Goal: Information Seeking & Learning: Learn about a topic

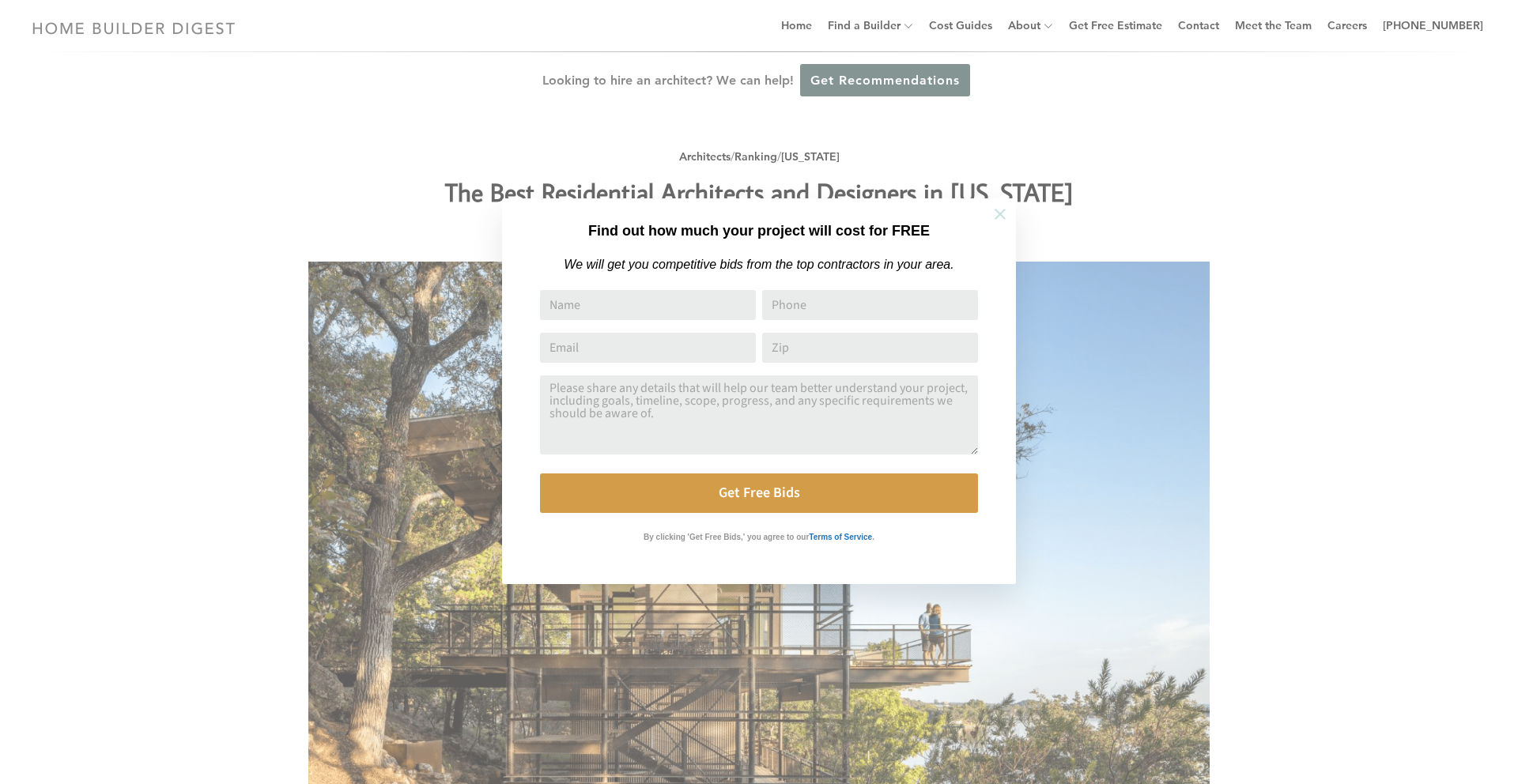
click at [996, 214] on icon at bounding box center [1000, 214] width 18 height 18
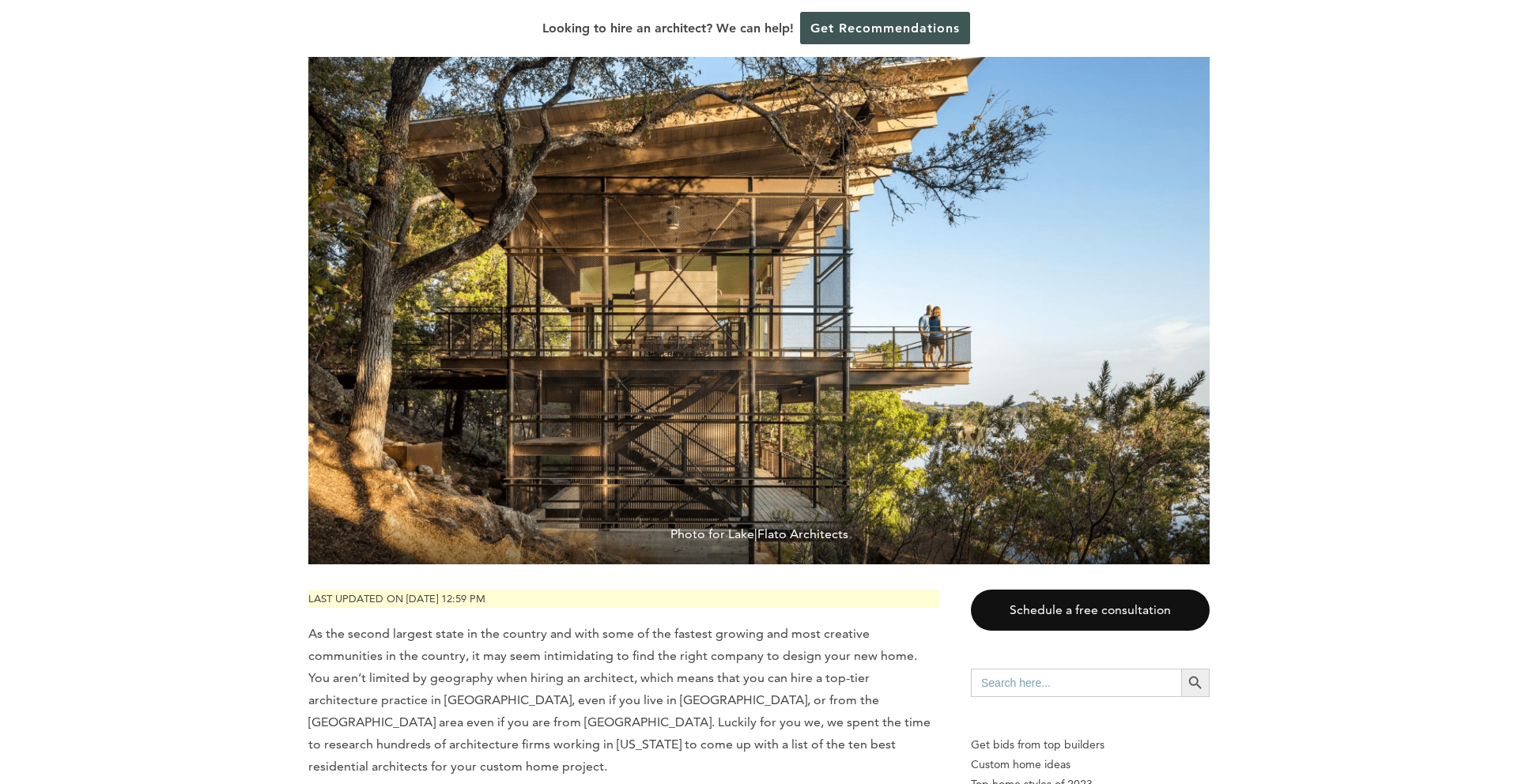
scroll to position [240, 0]
click at [380, 436] on img at bounding box center [758, 265] width 901 height 600
click at [379, 441] on img at bounding box center [758, 265] width 901 height 600
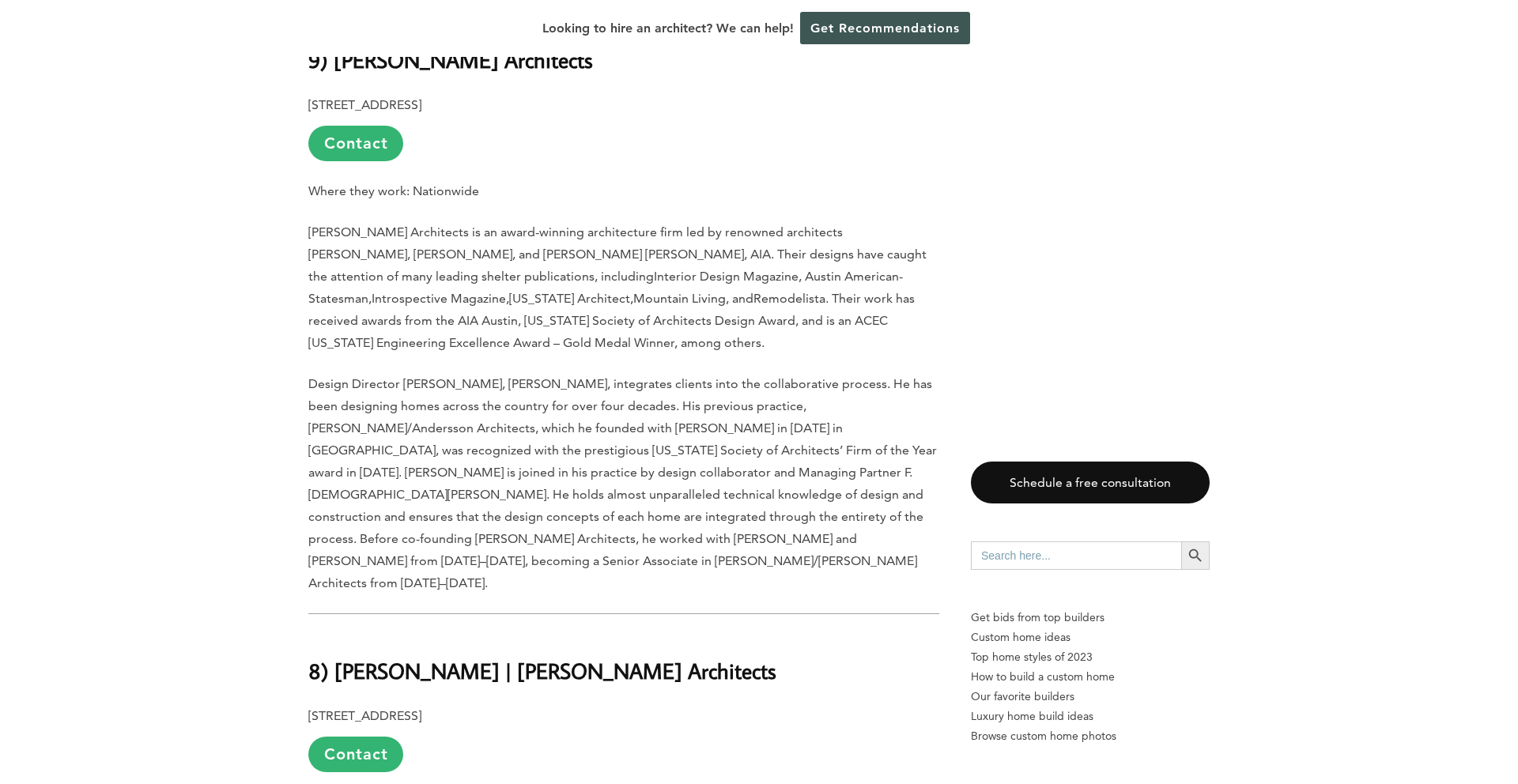
scroll to position [2322, 0]
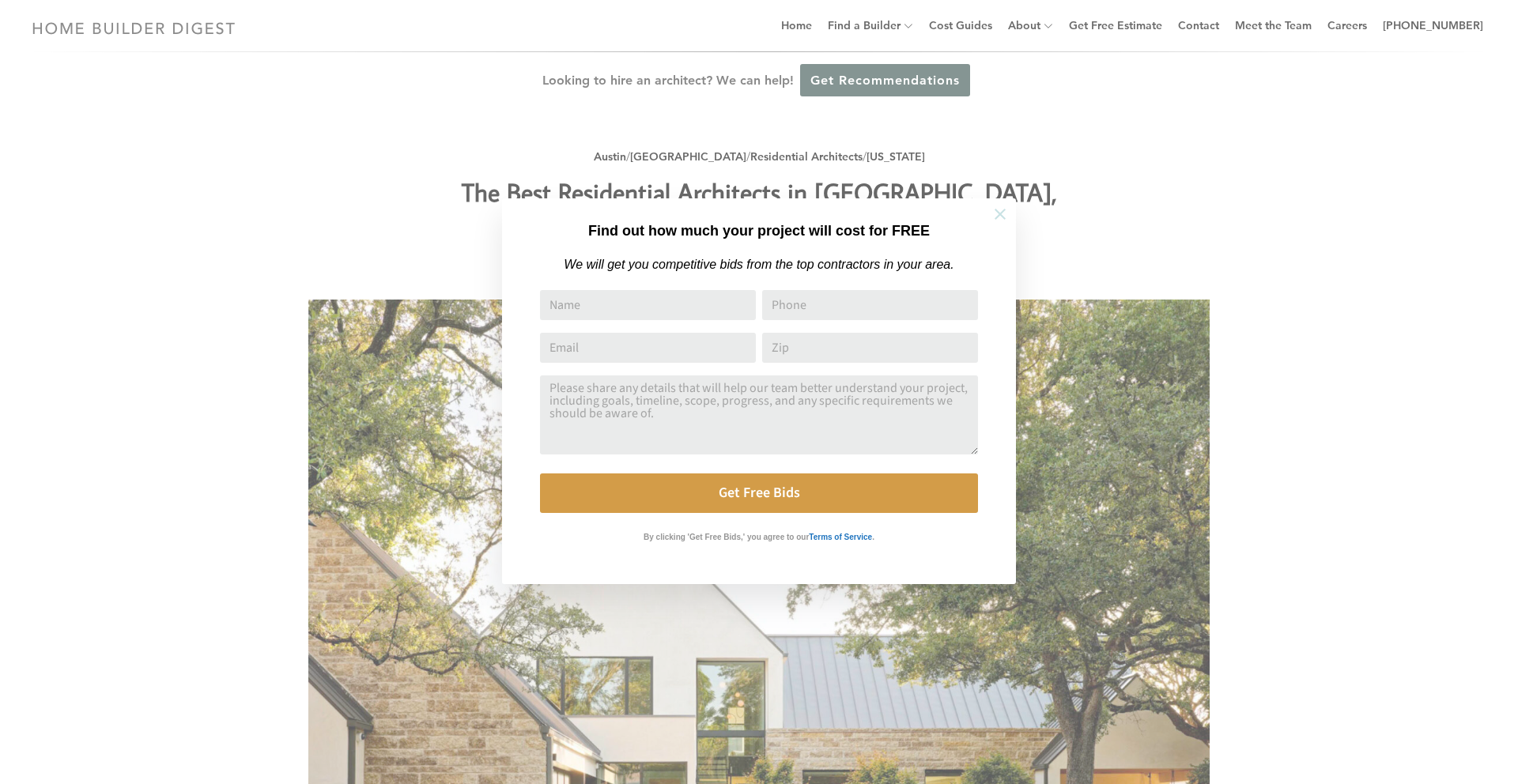
click at [999, 213] on icon at bounding box center [999, 214] width 11 height 11
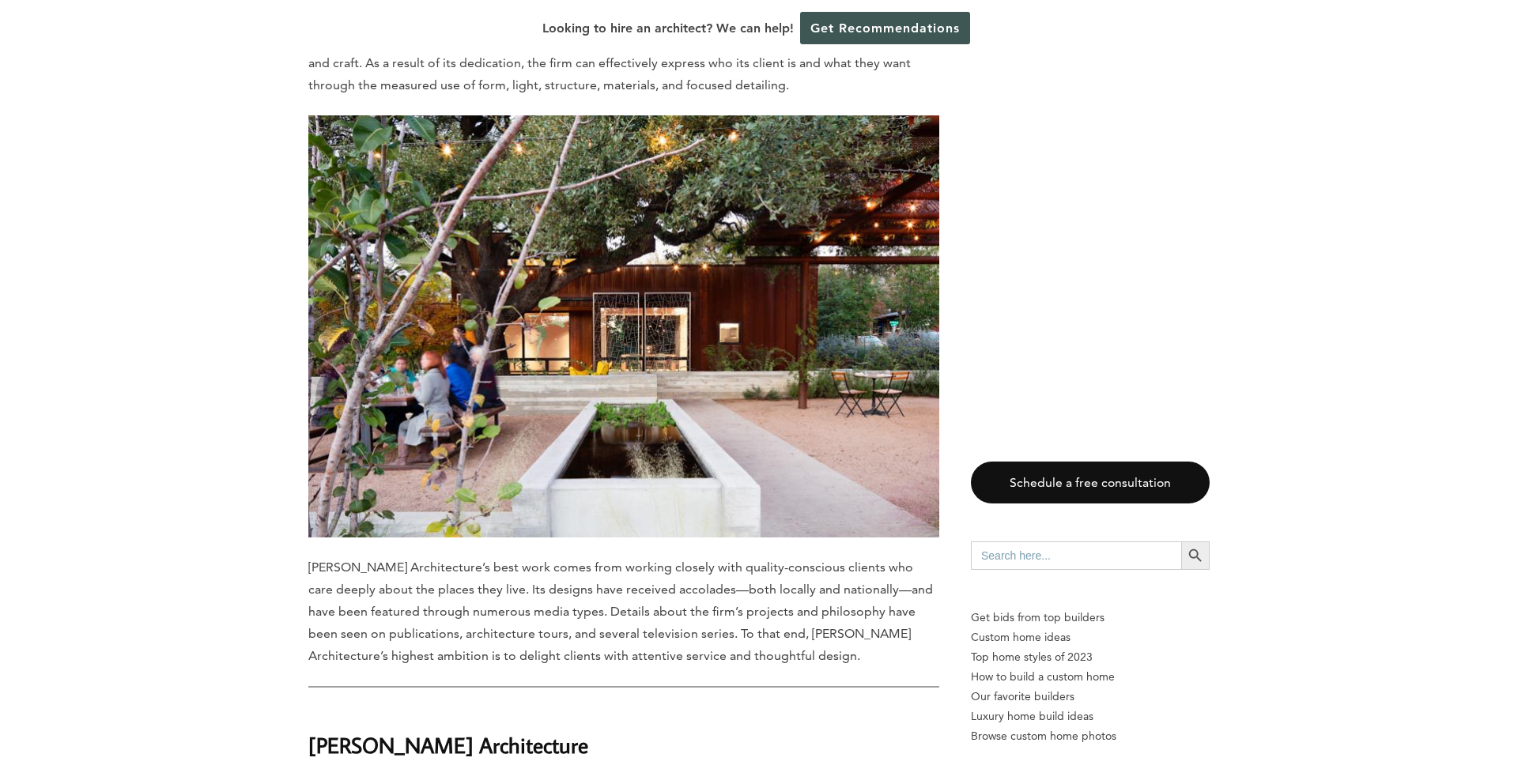
scroll to position [1541, 0]
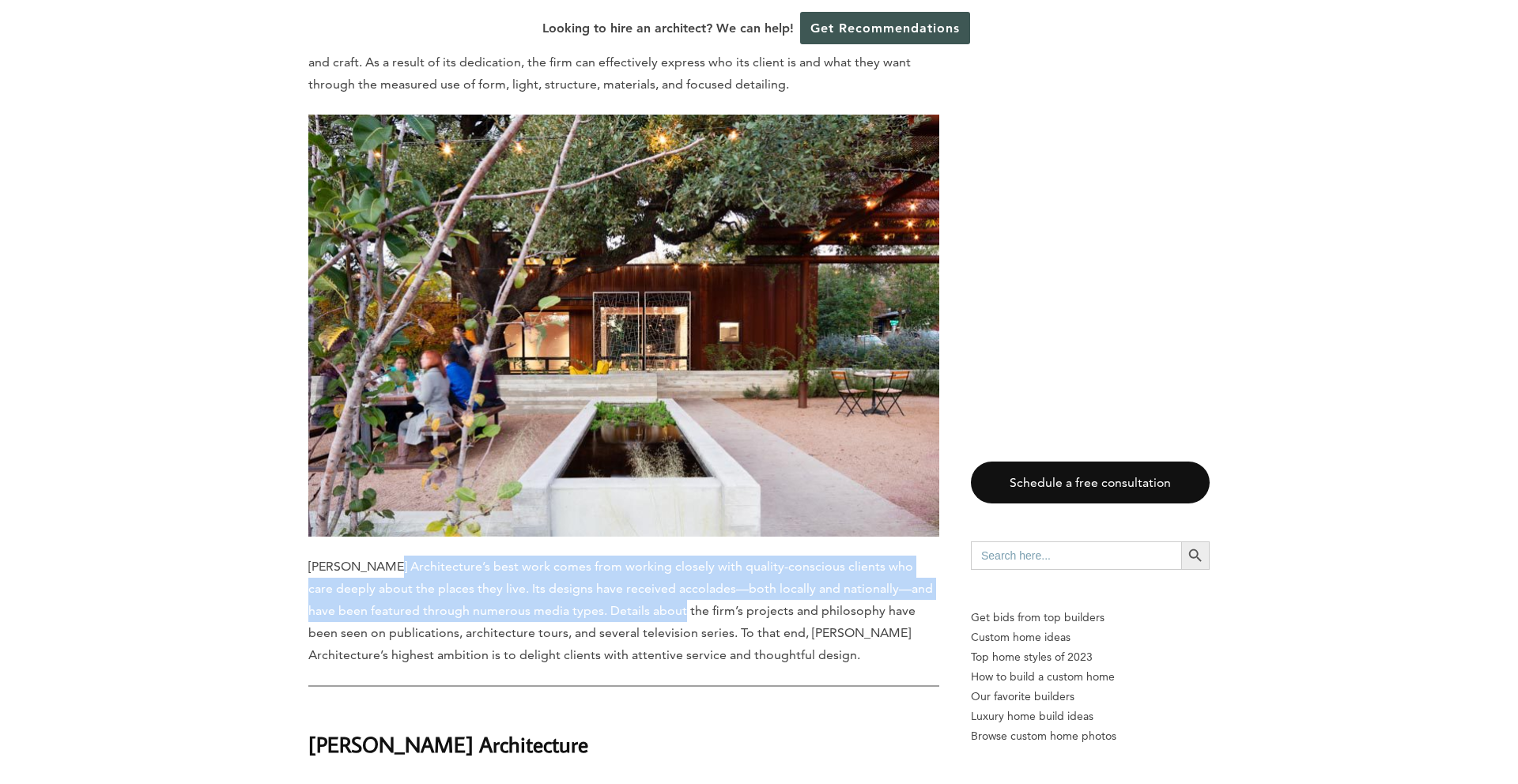
drag, startPoint x: 383, startPoint y: 506, endPoint x: 635, endPoint y: 558, distance: 257.3
click at [635, 558] on p "Chris Cobb Architecture’s best work comes from working closely with quality-con…" at bounding box center [624, 611] width 631 height 111
click at [603, 562] on p "Chris Cobb Architecture’s best work comes from working closely with quality-con…" at bounding box center [624, 611] width 631 height 111
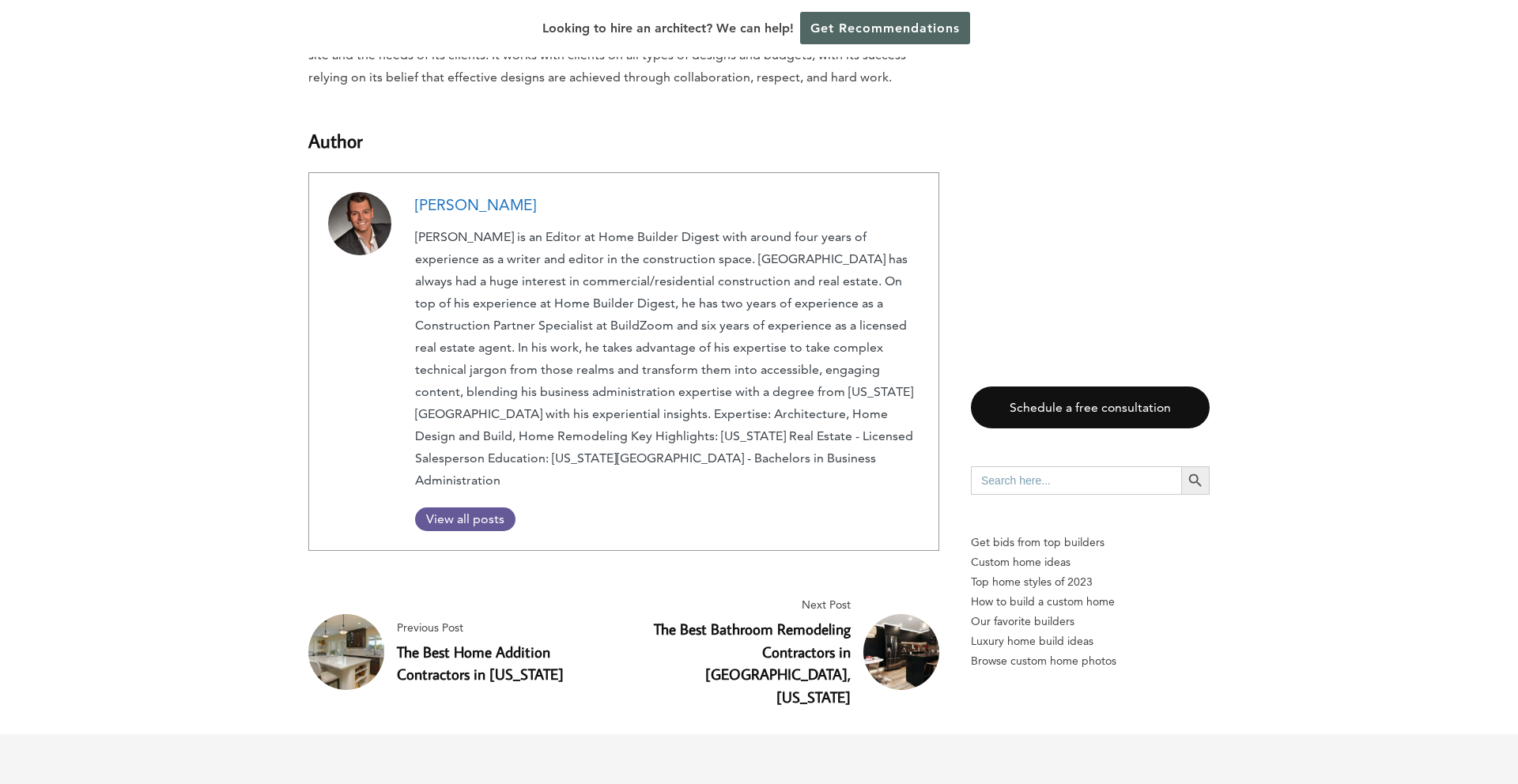
scroll to position [10557, 0]
